Goal: Obtain resource: Download file/media

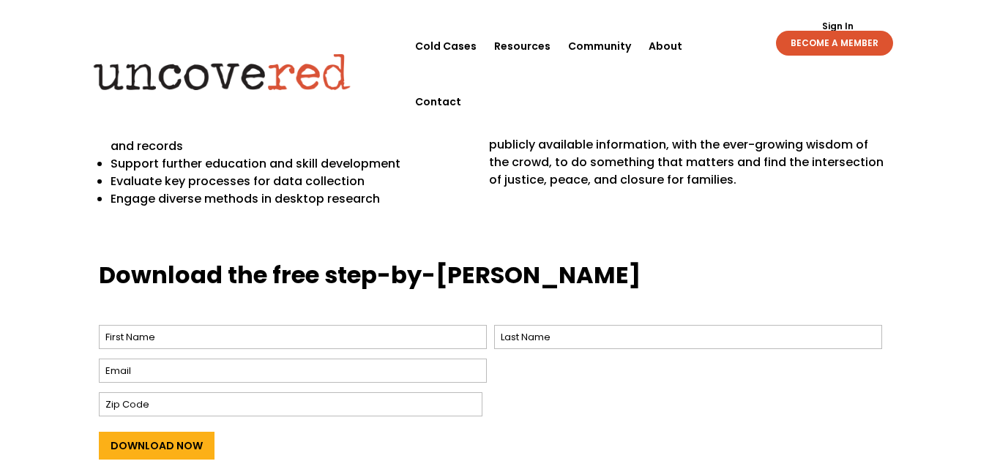
scroll to position [465, 0]
click at [426, 329] on input "First" at bounding box center [293, 338] width 388 height 24
type input "[PERSON_NAME]"
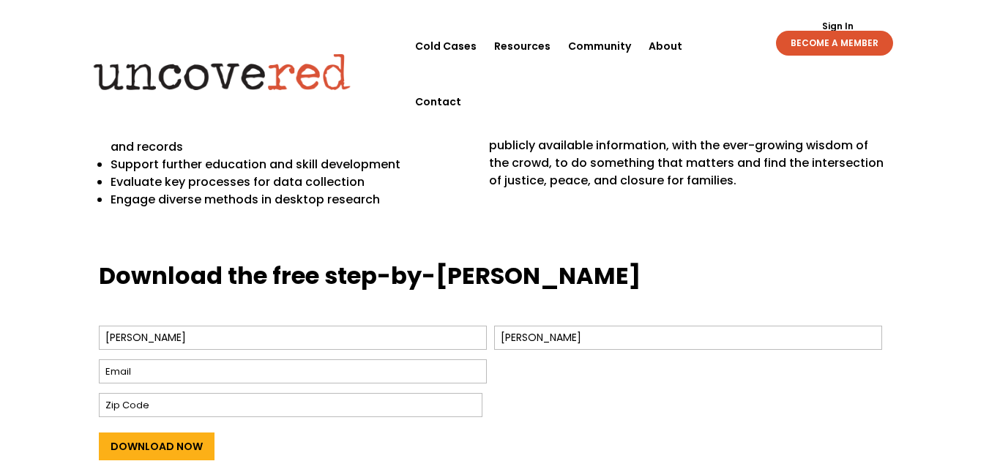
type input "[EMAIL_ADDRESS][DOMAIN_NAME]"
type input "62095"
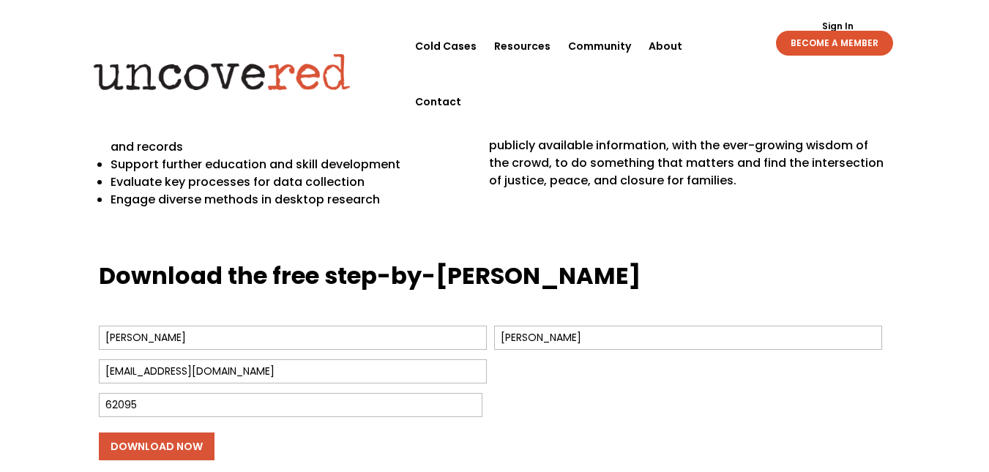
click at [199, 442] on input "Download Now" at bounding box center [157, 447] width 116 height 28
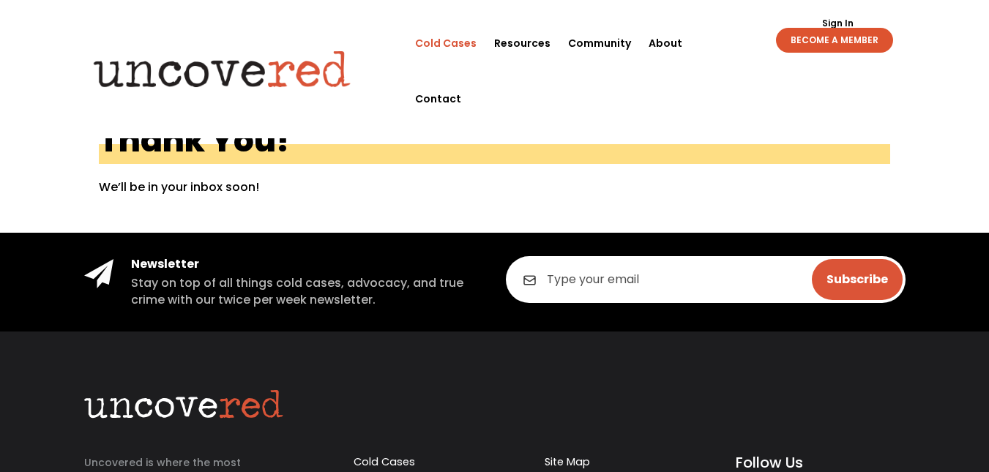
click at [427, 42] on link "Cold Cases" at bounding box center [445, 43] width 61 height 56
